Goal: Communication & Community: Answer question/provide support

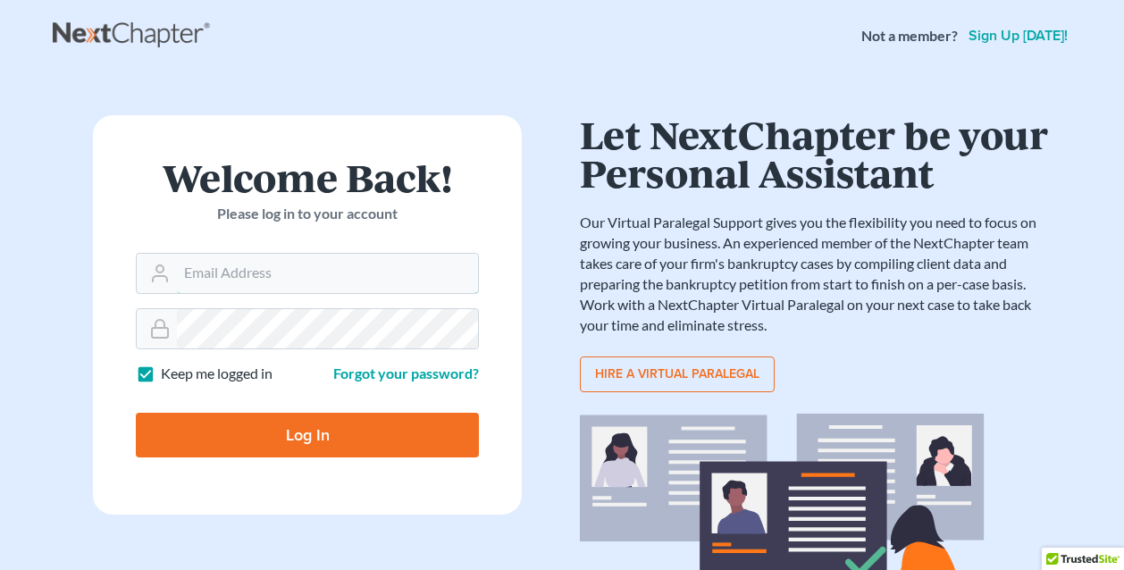
type input "Dsolis@bell-law.net"
click at [307, 434] on input "Log In" at bounding box center [307, 435] width 343 height 45
type input "Thinking..."
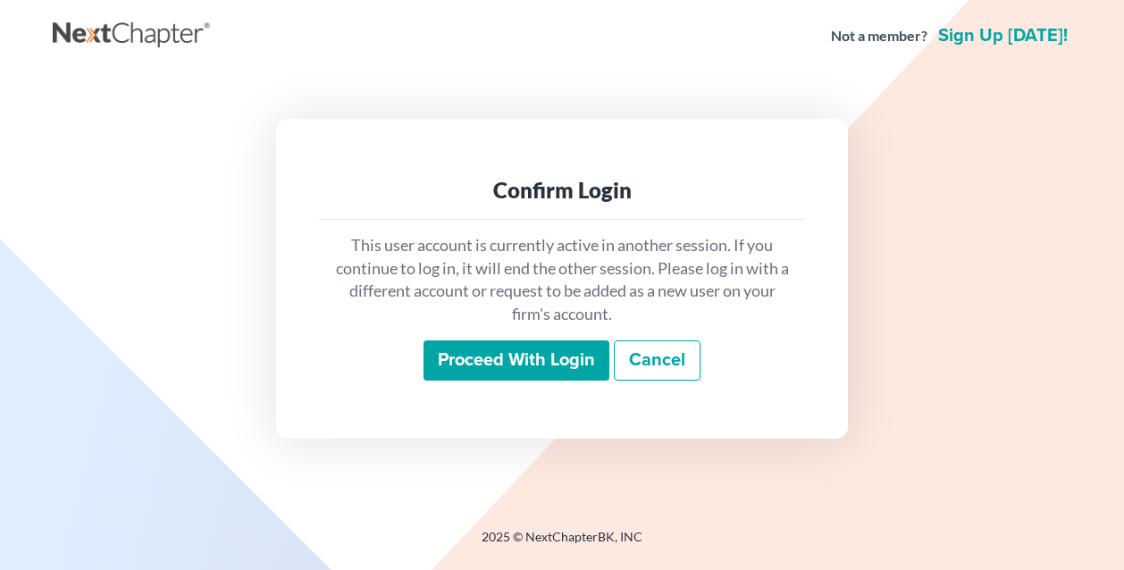
click at [482, 354] on input "Proceed with login" at bounding box center [517, 361] width 186 height 41
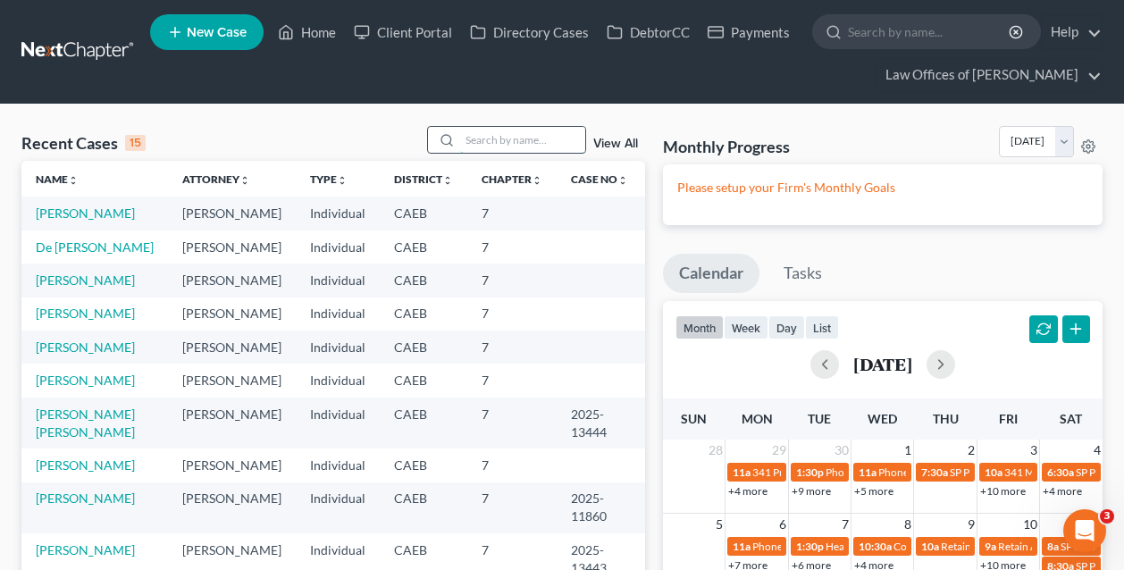
click at [536, 134] on input "search" at bounding box center [522, 140] width 125 height 26
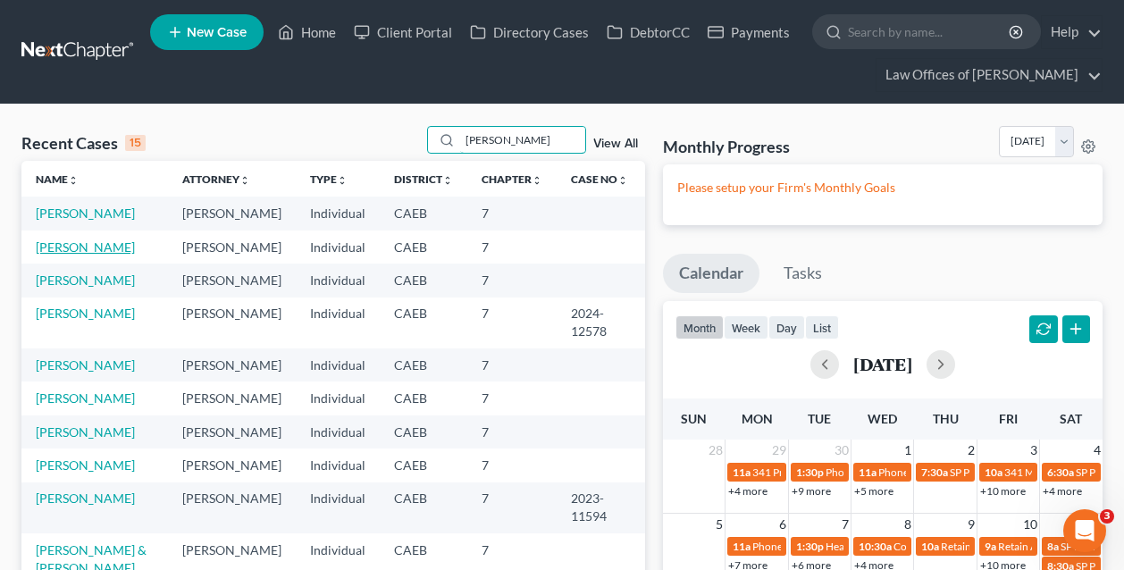
type input "salazar"
click at [80, 248] on link "Salazar, Carlos" at bounding box center [85, 247] width 99 height 15
select select "11"
select select "0"
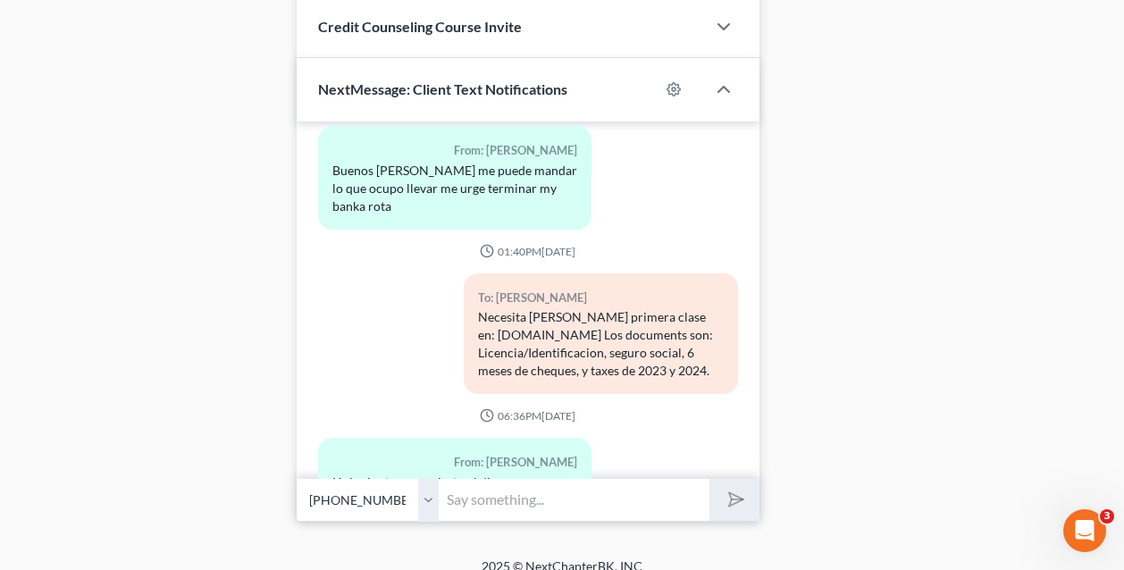
scroll to position [1834, 0]
click at [484, 479] on input "text" at bounding box center [575, 501] width 271 height 44
type input "Hola."
click at [735, 480] on button "submit" at bounding box center [734, 501] width 49 height 42
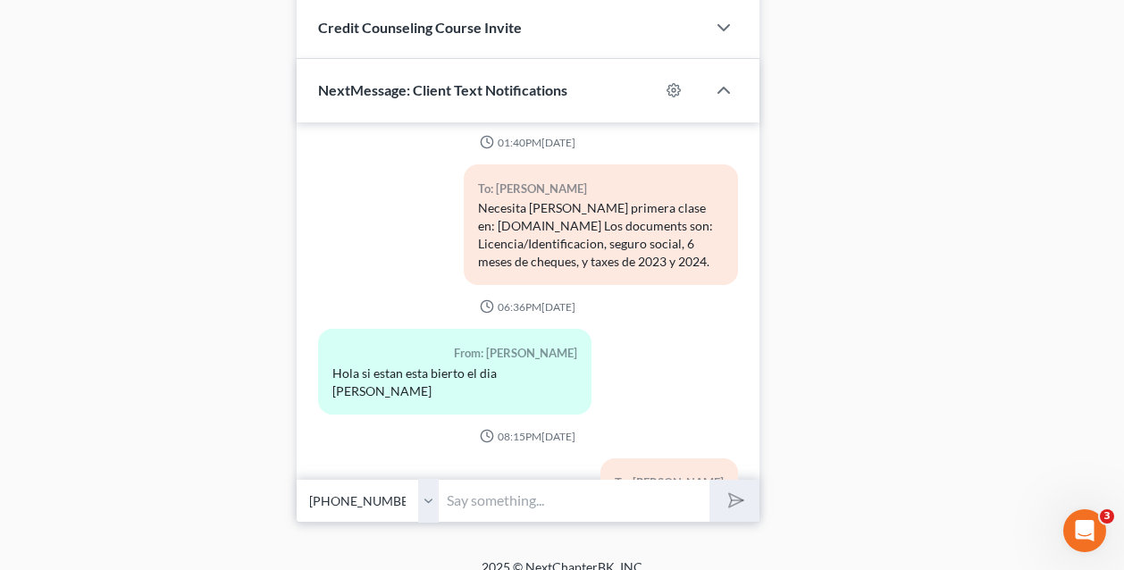
scroll to position [2444, 0]
click at [474, 330] on div "From: Carlos Salazar Hola si estan esta bierto el dia de hoy" at bounding box center [455, 379] width 292 height 99
click at [475, 479] on input "N" at bounding box center [575, 501] width 271 height 44
type input "No se si lo atendieron."
click at [735, 480] on button "submit" at bounding box center [734, 501] width 49 height 42
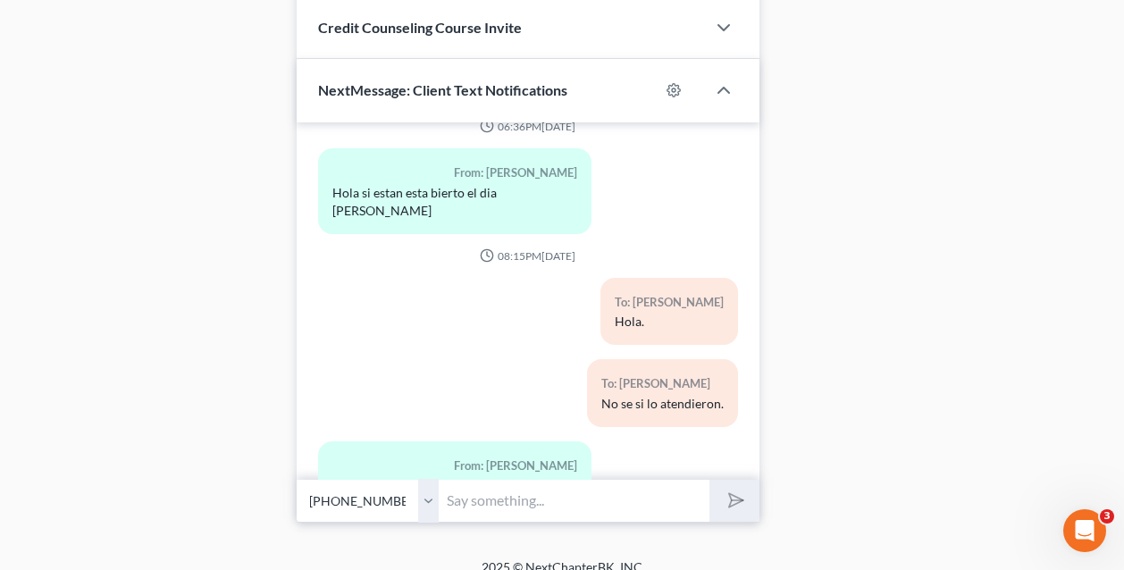
scroll to position [2624, 0]
type input "Muy bien."
click at [735, 480] on button "submit" at bounding box center [734, 501] width 49 height 42
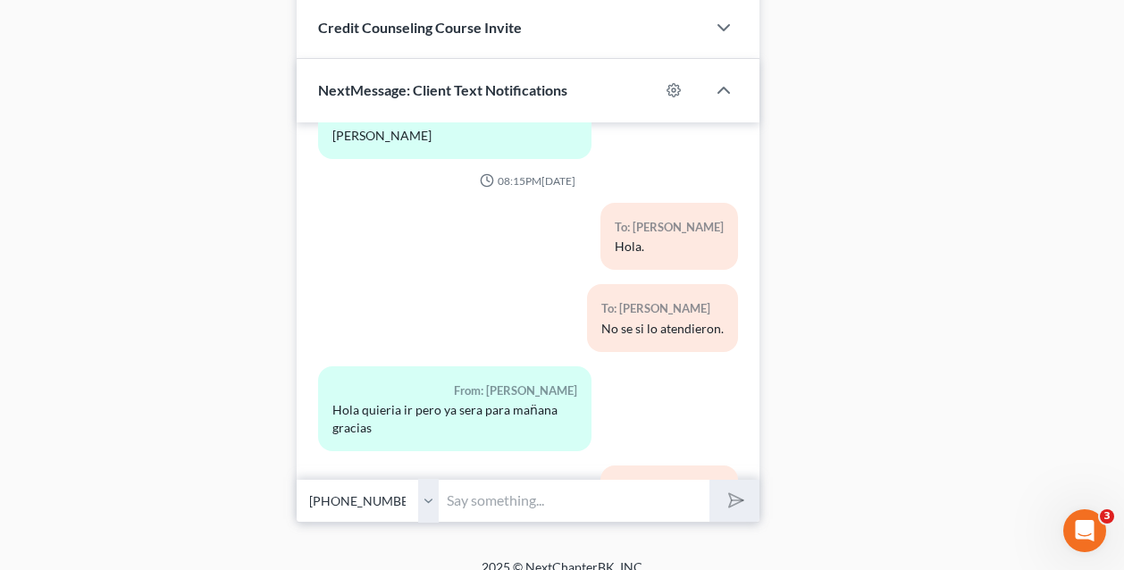
scroll to position [2805, 0]
